Goal: Transaction & Acquisition: Obtain resource

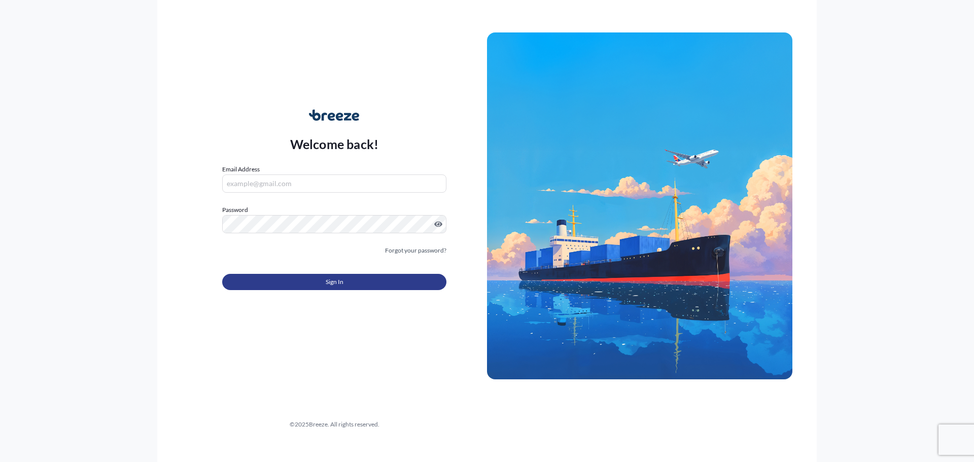
type input "[EMAIL_ADDRESS][DOMAIN_NAME]"
click at [335, 279] on span "Sign In" at bounding box center [335, 282] width 18 height 10
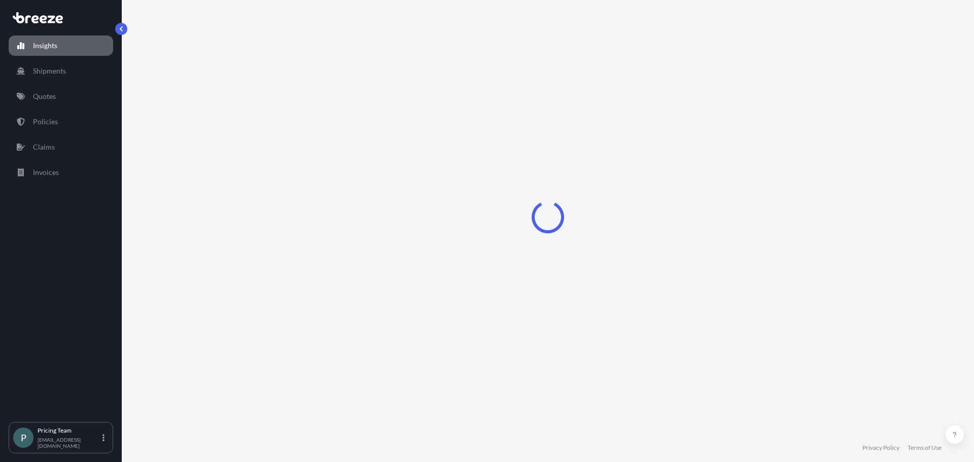
select select "2025"
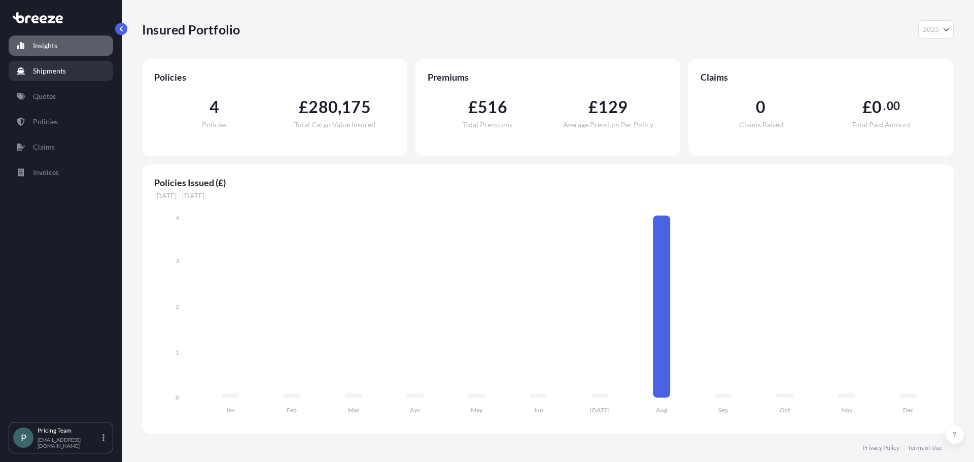
click at [75, 73] on link "Shipments" at bounding box center [61, 71] width 105 height 20
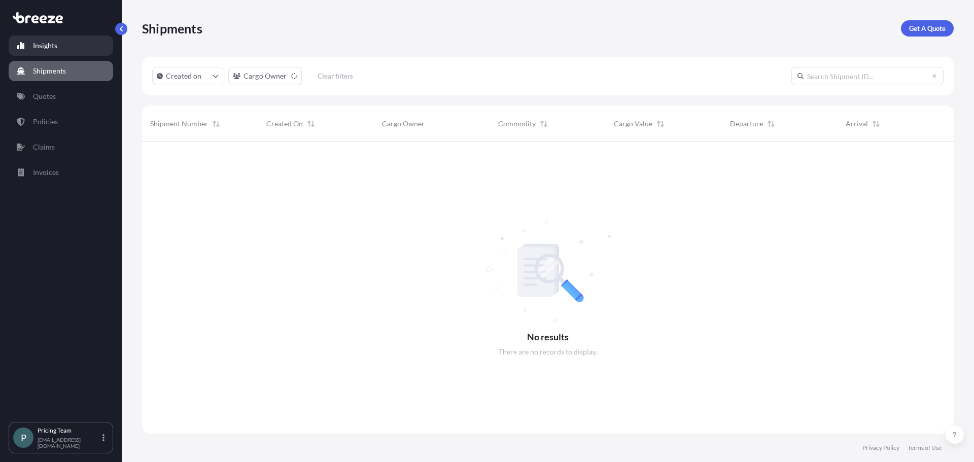
scroll to position [321, 804]
click at [940, 38] on div "Shipments Get A Quote" at bounding box center [548, 28] width 812 height 57
click at [939, 34] on link "Get A Quote" at bounding box center [927, 28] width 53 height 16
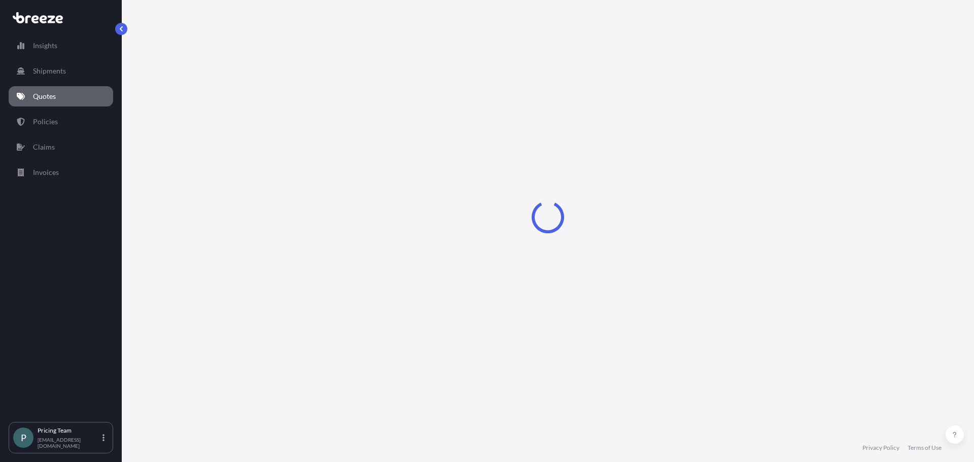
select select "Sea"
select select "1"
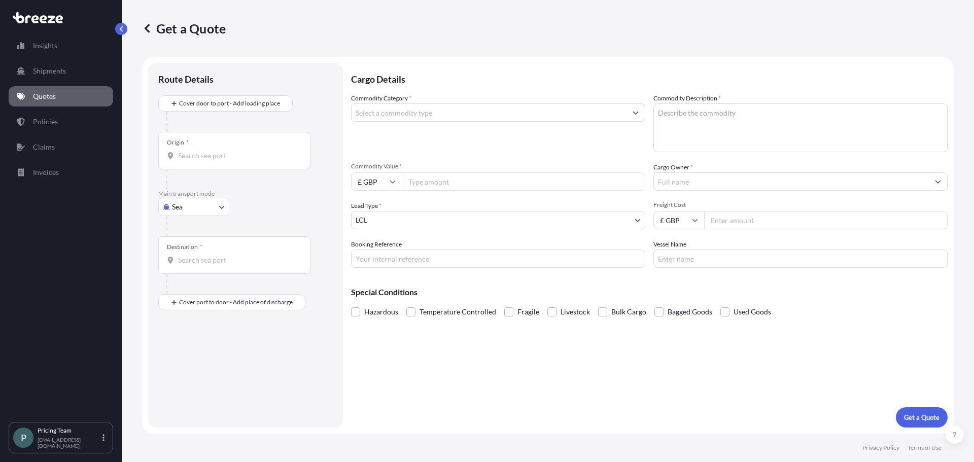
click at [447, 116] on input "Commodity Category *" at bounding box center [489, 112] width 275 height 18
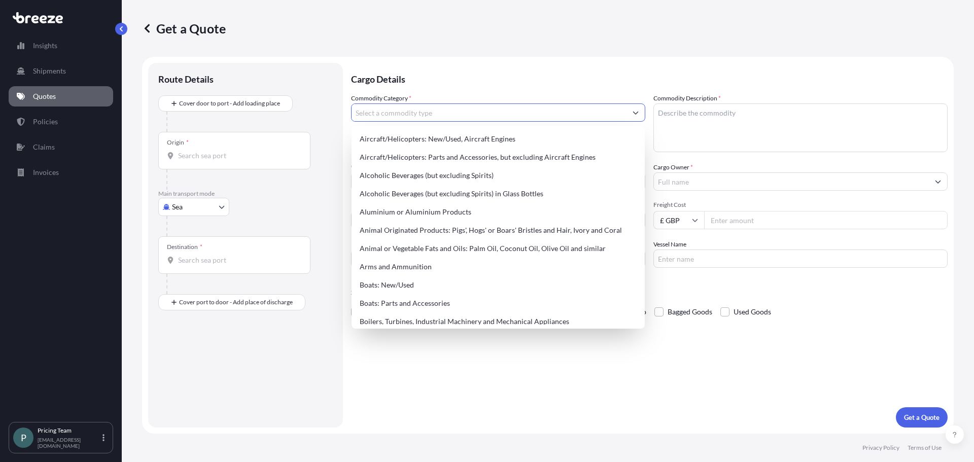
click at [263, 147] on div "Origin *" at bounding box center [234, 151] width 152 height 38
click at [263, 151] on input "Origin *" at bounding box center [238, 156] width 120 height 10
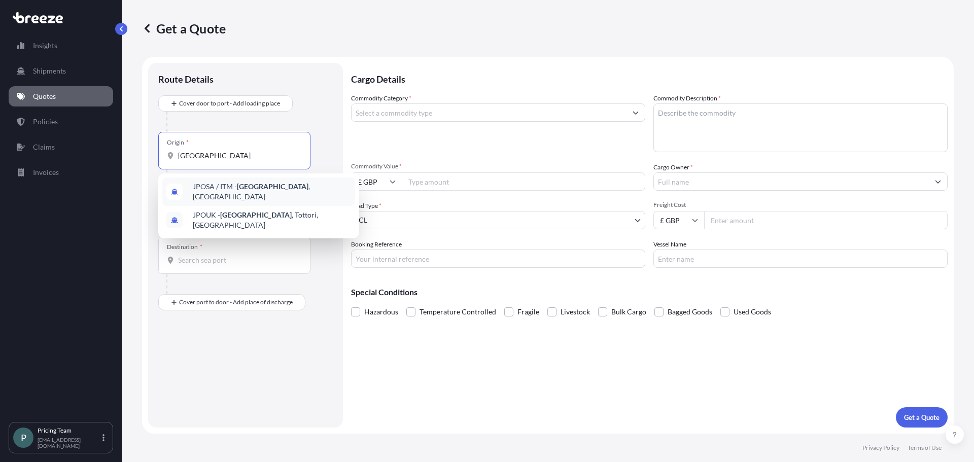
click at [263, 195] on div "JPOSA / ITM - [GEOGRAPHIC_DATA] , [GEOGRAPHIC_DATA]" at bounding box center [258, 192] width 193 height 28
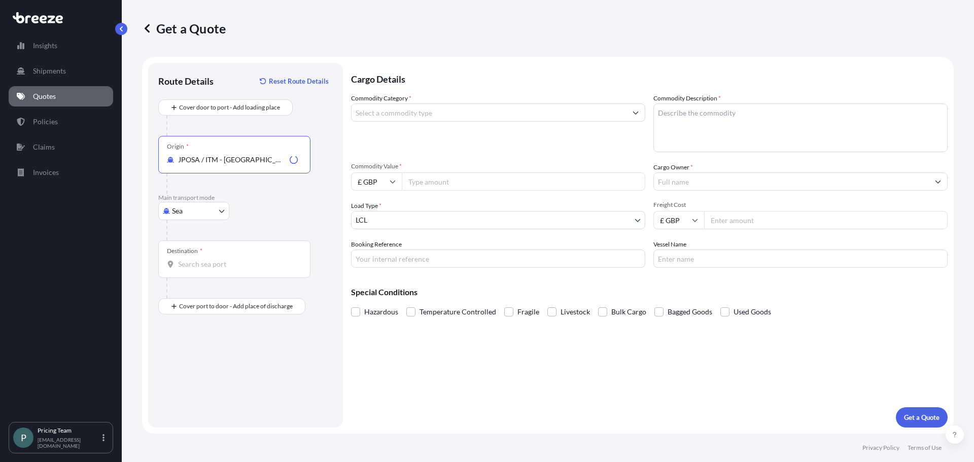
type input "JPOSA / ITM - [GEOGRAPHIC_DATA], [GEOGRAPHIC_DATA]"
click at [232, 260] on input "Destination *" at bounding box center [238, 264] width 120 height 10
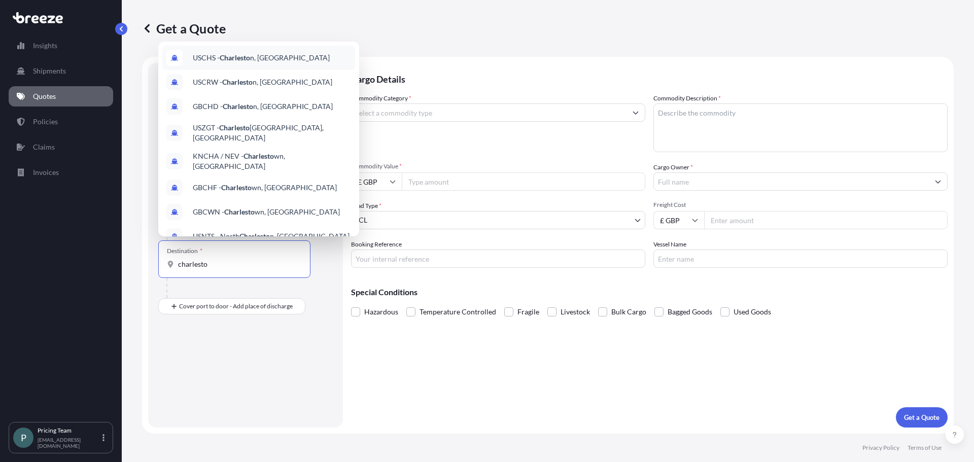
click at [271, 61] on span "USCHS - Charlesto n, [GEOGRAPHIC_DATA]" at bounding box center [261, 58] width 137 height 10
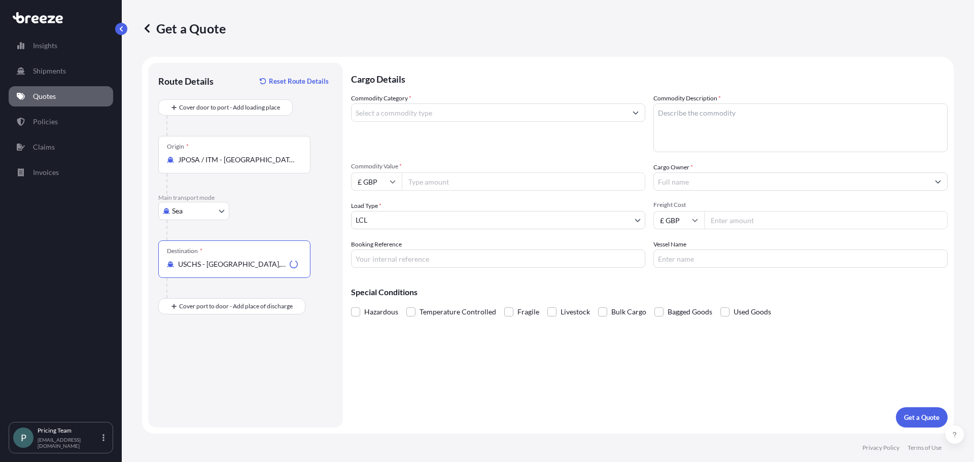
type input "USCHS - [GEOGRAPHIC_DATA], [GEOGRAPHIC_DATA]"
click at [269, 344] on div "Route Details Reset Route Details Cover door to port - Add loading place Place …" at bounding box center [245, 245] width 175 height 344
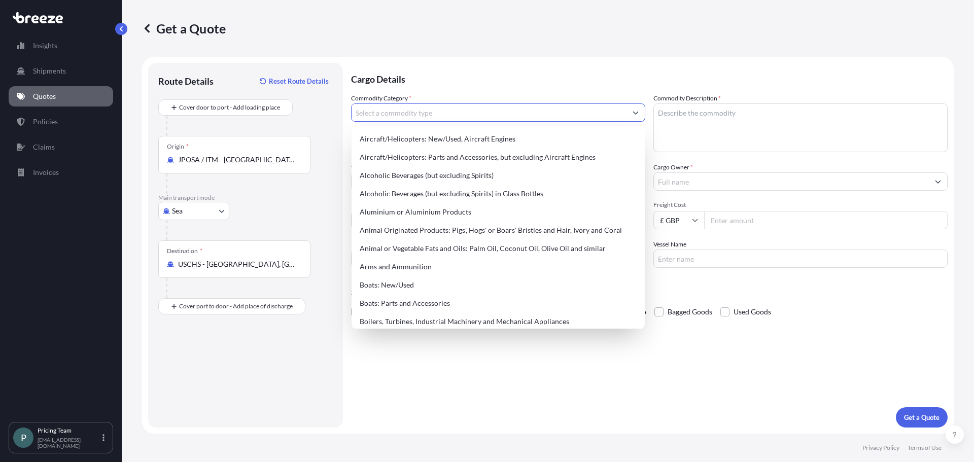
click at [446, 109] on input "Commodity Category *" at bounding box center [489, 112] width 275 height 18
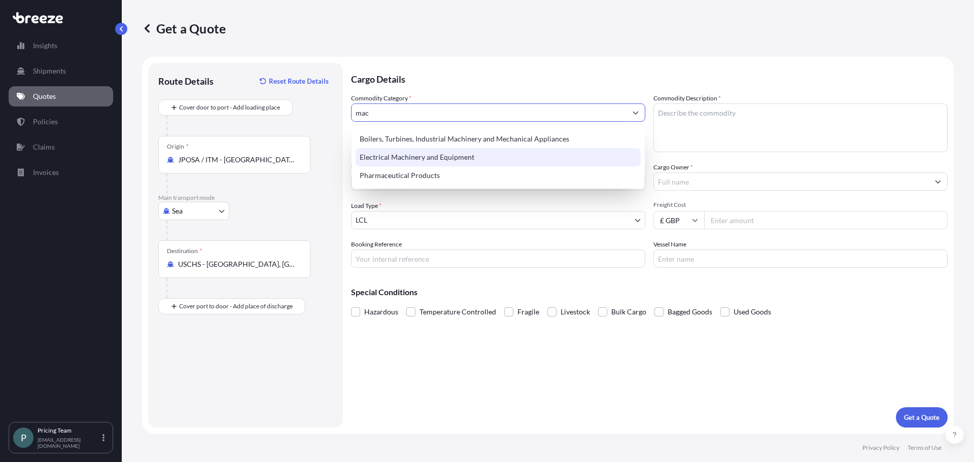
click at [427, 161] on div "Electrical Machinery and Equipment" at bounding box center [498, 157] width 285 height 18
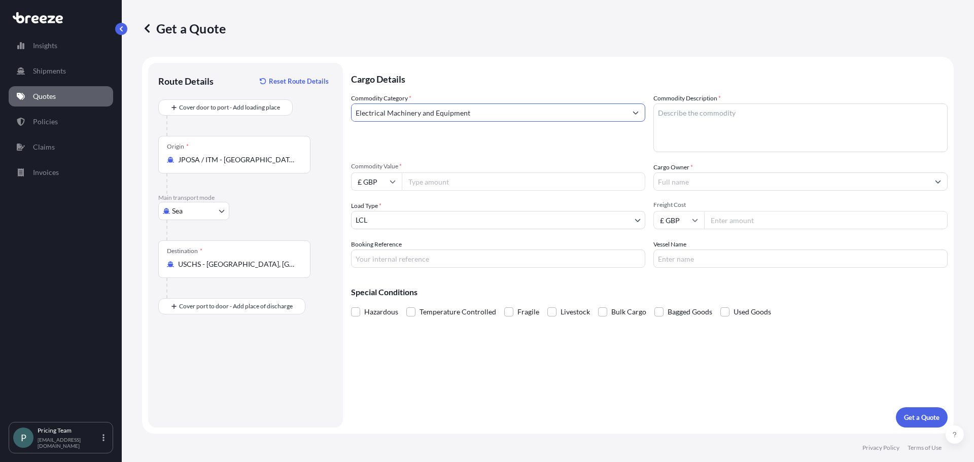
drag, startPoint x: 478, startPoint y: 117, endPoint x: 215, endPoint y: 121, distance: 262.8
click at [216, 121] on form "Route Details Reset Route Details Cover door to port - Add loading place Place …" at bounding box center [548, 245] width 812 height 377
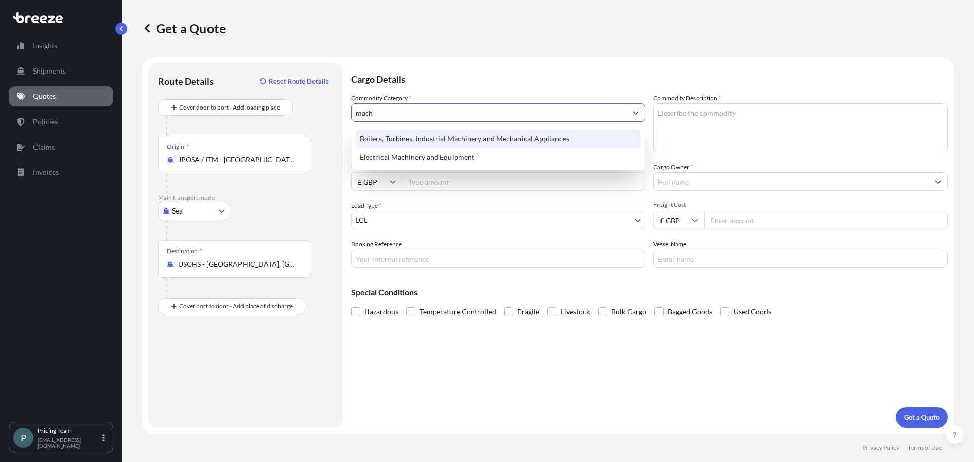
click at [475, 141] on div "Boilers, Turbines, Industrial Machinery and Mechanical Appliances" at bounding box center [498, 139] width 285 height 18
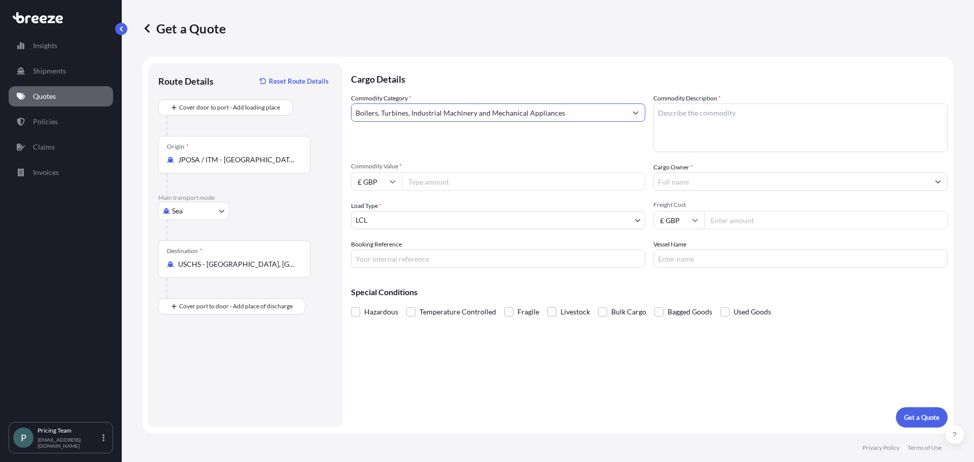
type input "Boilers, Turbines, Industrial Machinery and Mechanical Appliances"
click at [713, 124] on textarea "Commodity Description *" at bounding box center [800, 127] width 294 height 49
click at [750, 114] on textarea "Commodity Description *" at bounding box center [800, 127] width 294 height 49
paste textarea "1 x Used Horizon BQ 500 (WGE 0764 / WGE 3711)"
click at [859, 135] on textarea "1 x Used Horizon BQ 500 (WGE 0764 / WGE 3711)" at bounding box center [800, 127] width 294 height 49
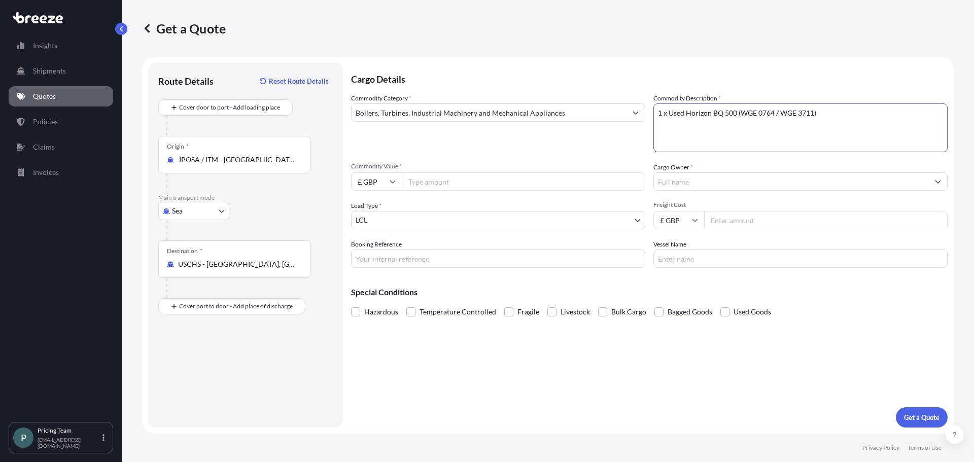
paste textarea "Condition: Used Age of Equipment: 2021 Total Nett Weight: c. 1,500 KG HS Code 8…"
type textarea "1 x Used Horizon BQ 500 (WGE 0764 / WGE 3711) Condition: Used Age of Equipment:…"
click at [444, 180] on input "Commodity Value *" at bounding box center [523, 181] width 243 height 18
click at [376, 183] on input "£ GBP" at bounding box center [376, 181] width 51 height 18
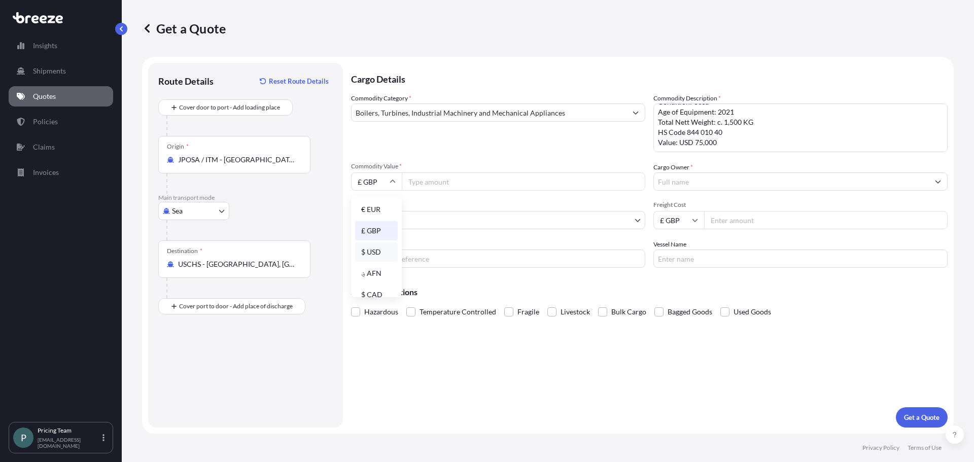
click at [377, 252] on div "$ USD" at bounding box center [376, 251] width 43 height 19
type input "$ USD"
drag, startPoint x: 433, startPoint y: 186, endPoint x: 441, endPoint y: 177, distance: 12.6
click at [436, 180] on input "Commodity Value *" at bounding box center [523, 181] width 243 height 18
type input "75000"
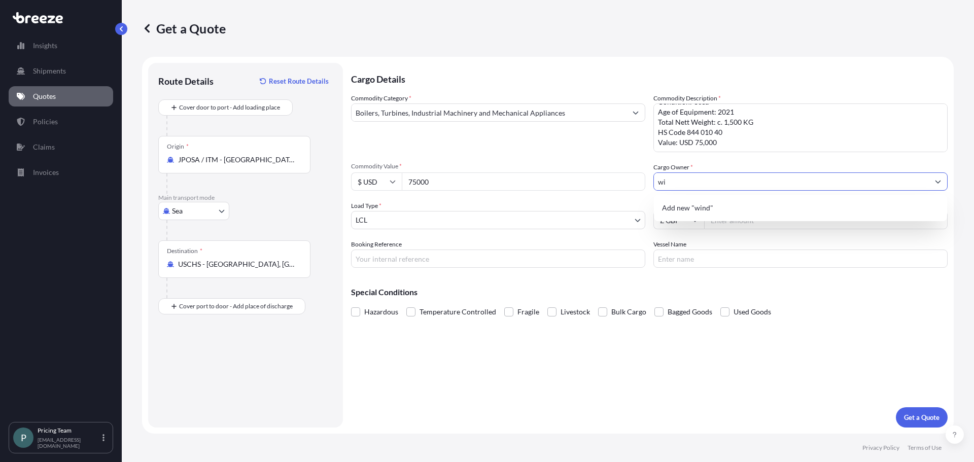
type input "w"
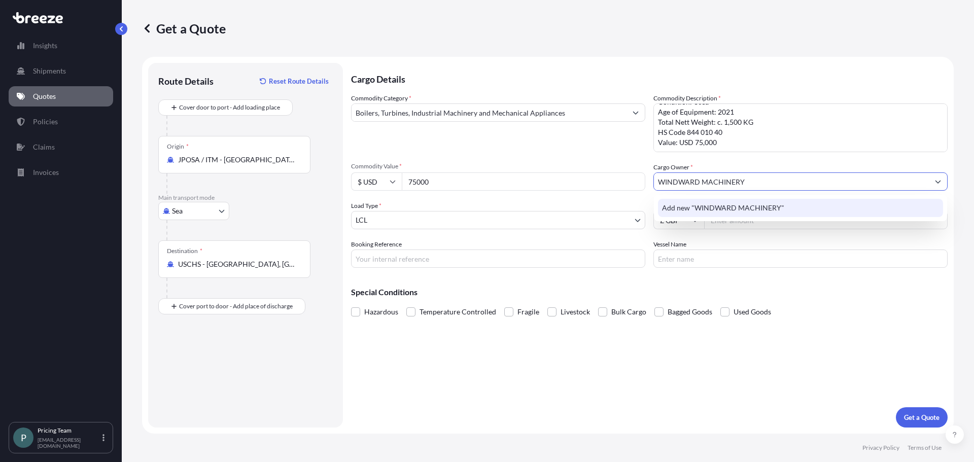
click at [744, 210] on span "Add new "WINDWARD MACHINERY"" at bounding box center [723, 208] width 122 height 10
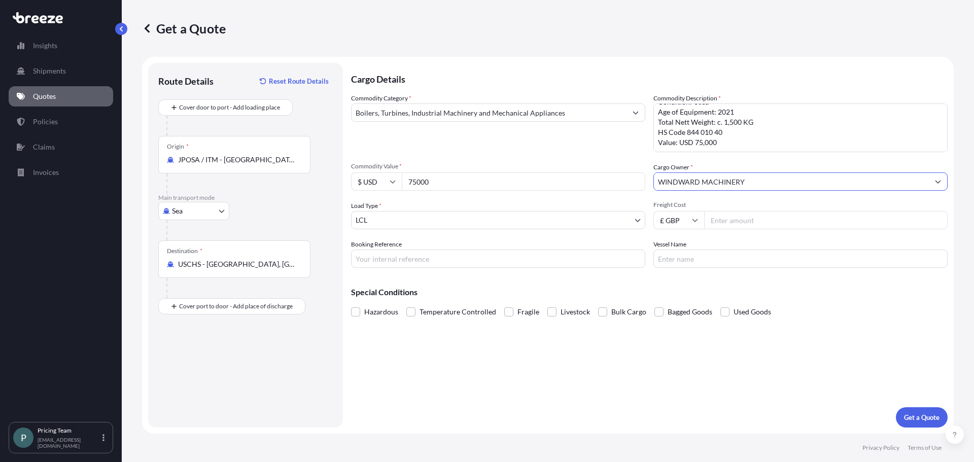
type input "WINDWARD MACHINERY"
click at [469, 220] on body "1 option available. 0 options available. 1 option available. 0 options availabl…" at bounding box center [487, 231] width 974 height 462
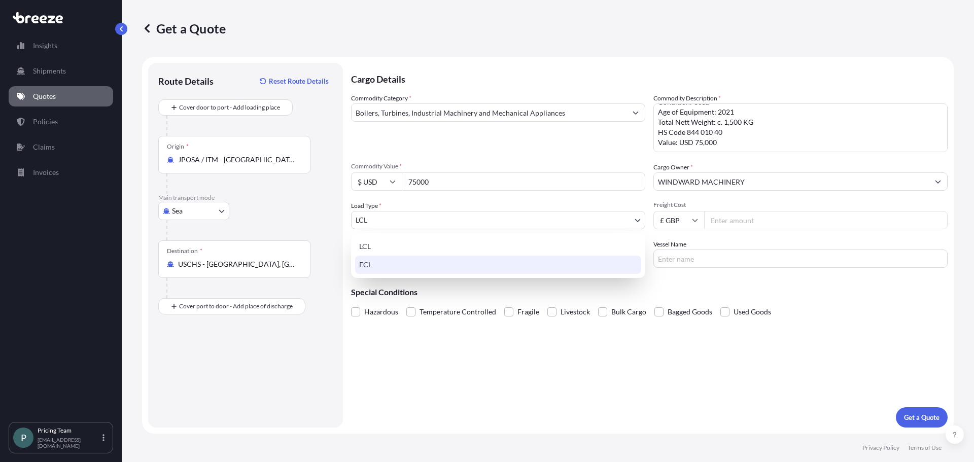
click at [434, 265] on div "FCL" at bounding box center [498, 265] width 286 height 18
select select "2"
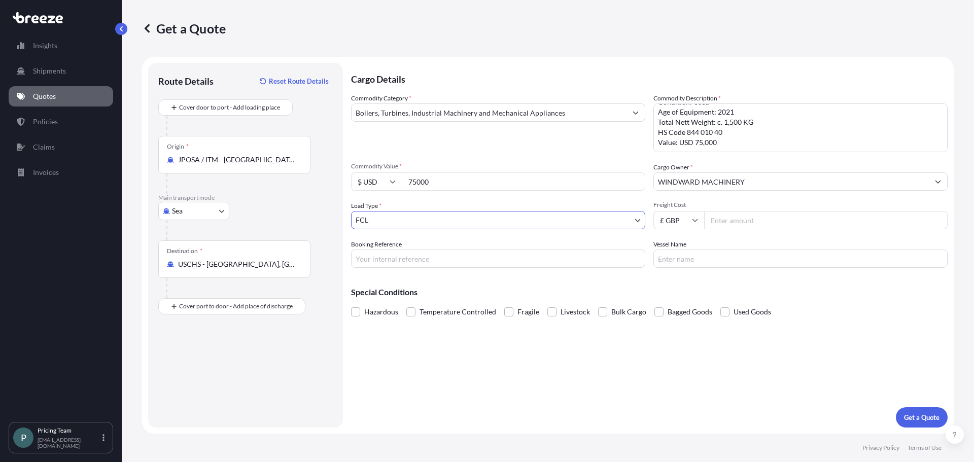
click at [784, 222] on input "Freight Cost" at bounding box center [825, 220] width 243 height 18
type input "2755"
click at [688, 227] on input "£ GBP" at bounding box center [678, 220] width 51 height 18
click at [681, 294] on div "$ USD" at bounding box center [678, 290] width 43 height 19
type input "$ USD"
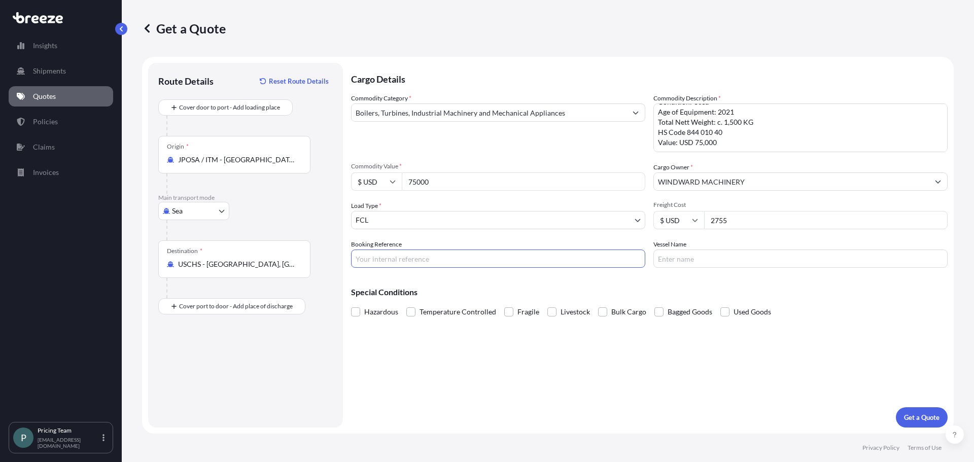
click at [436, 264] on input "Booking Reference" at bounding box center [498, 259] width 294 height 18
type input "BQT2529757"
click at [910, 423] on button "Get a Quote" at bounding box center [922, 417] width 52 height 20
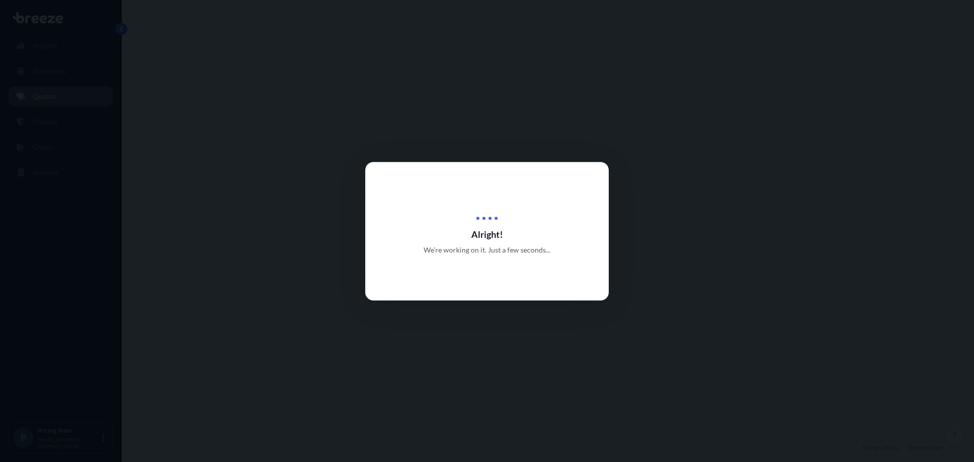
select select "Sea"
select select "2"
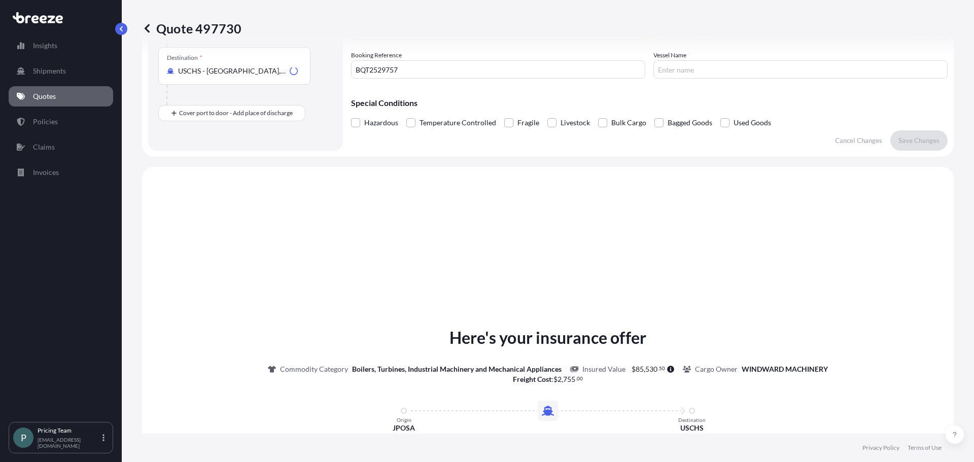
scroll to position [305, 0]
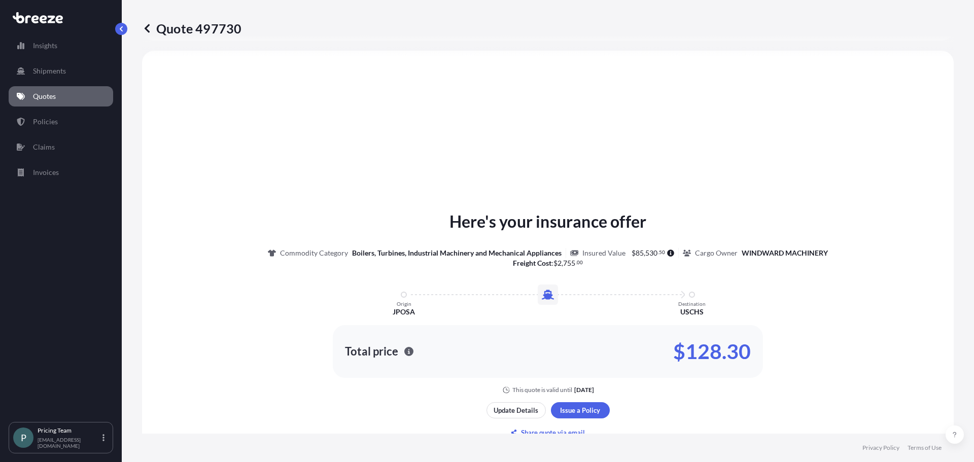
click at [813, 199] on div "Here's your insurance offer Commodity Category Boilers, Turbines, Industrial Ma…" at bounding box center [547, 325] width 783 height 520
